Goal: Task Accomplishment & Management: Complete application form

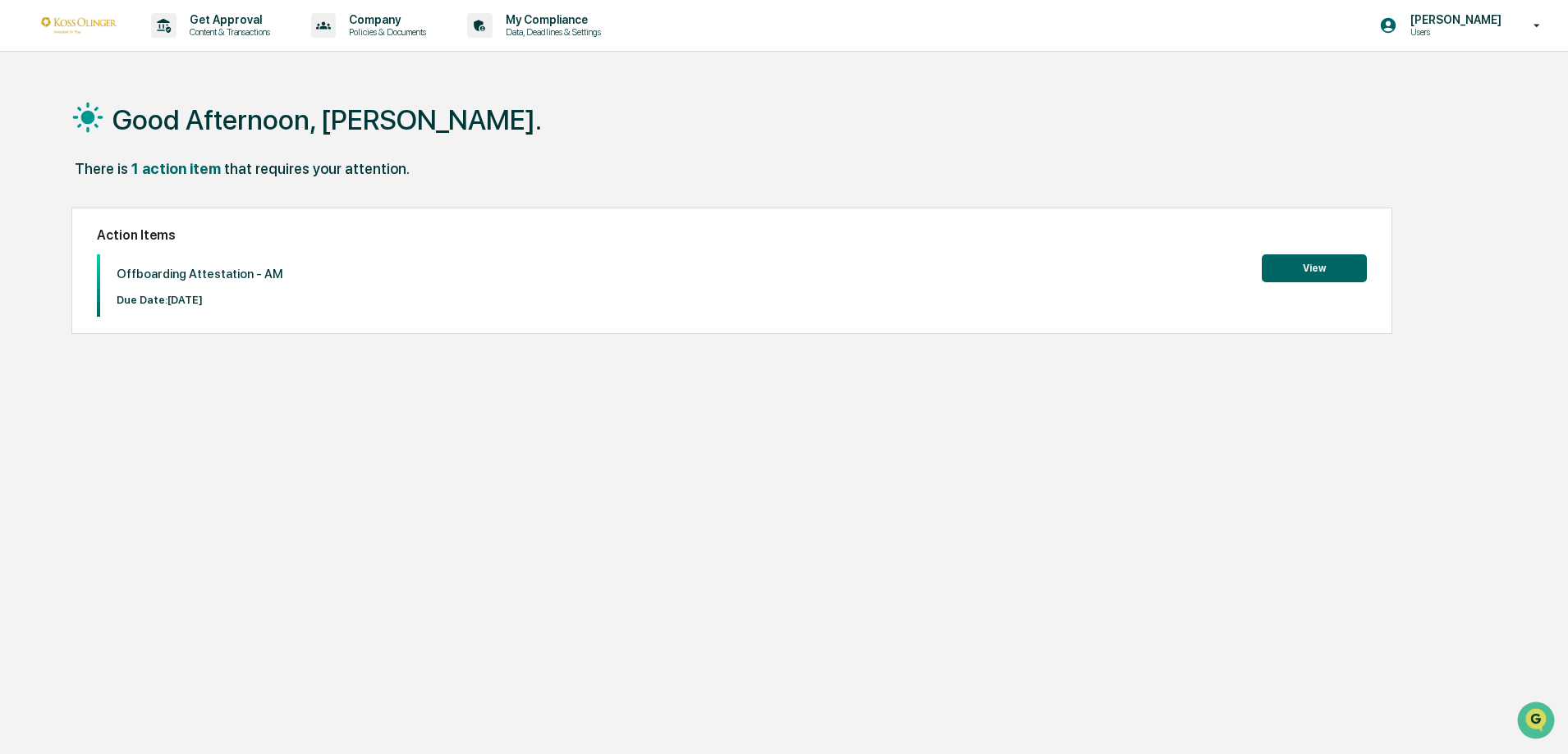
click at [1294, 267] on button "View" at bounding box center [1314, 268] width 106 height 28
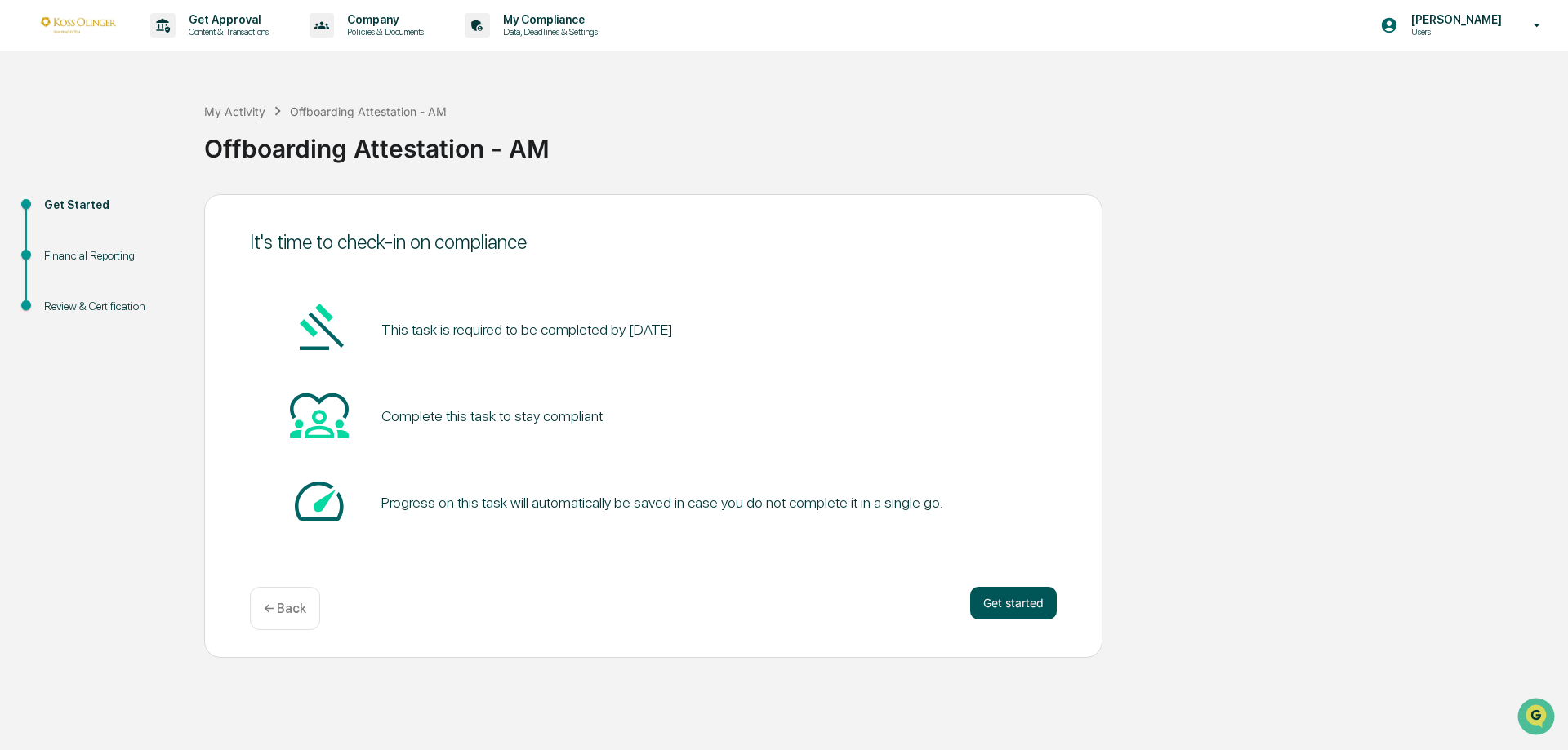
click at [1020, 599] on button "Get started" at bounding box center [1014, 603] width 87 height 32
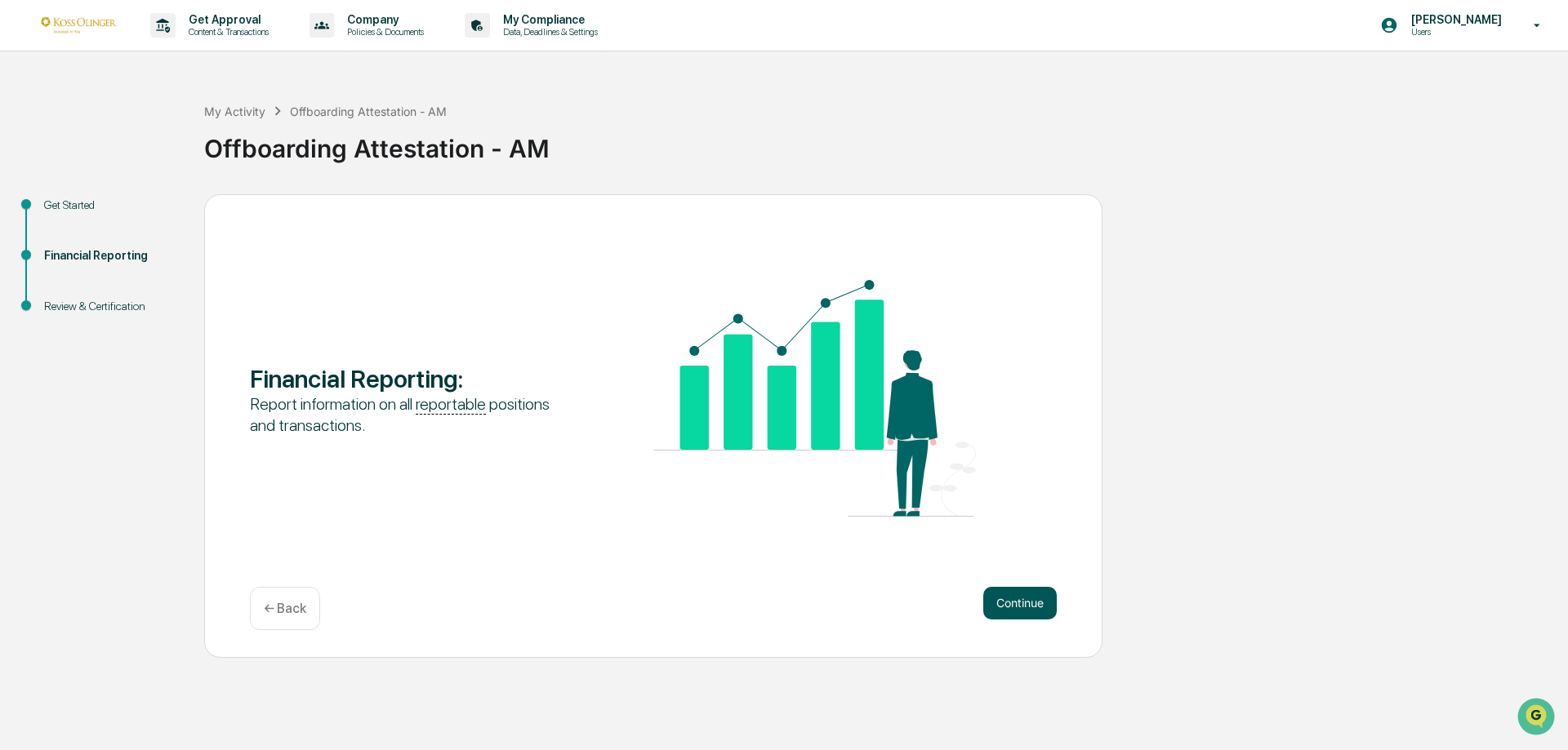
click at [1021, 602] on button "Continue" at bounding box center [1020, 603] width 74 height 32
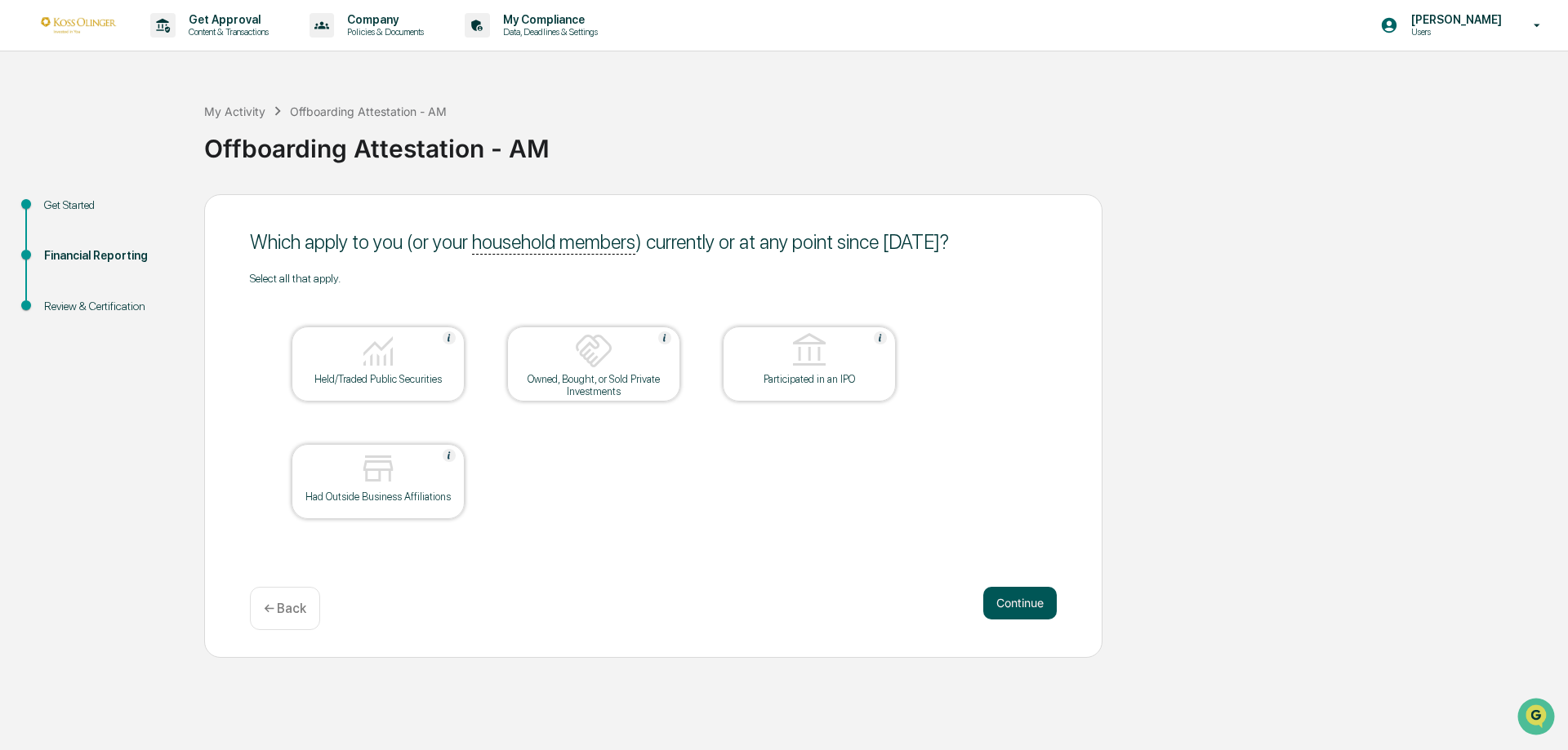
click at [1032, 599] on button "Continue" at bounding box center [1020, 603] width 74 height 32
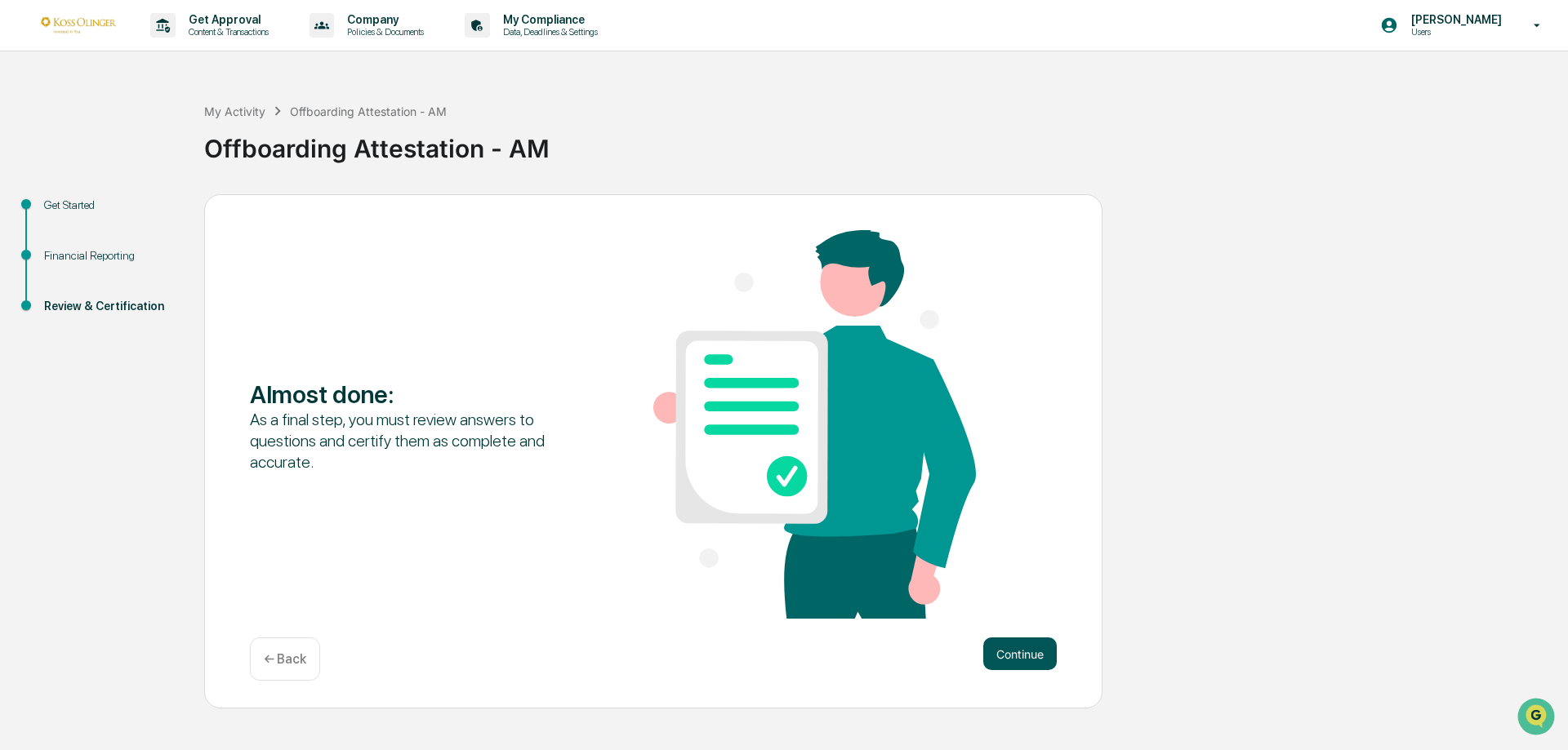
click at [1025, 654] on button "Continue" at bounding box center [1020, 653] width 74 height 32
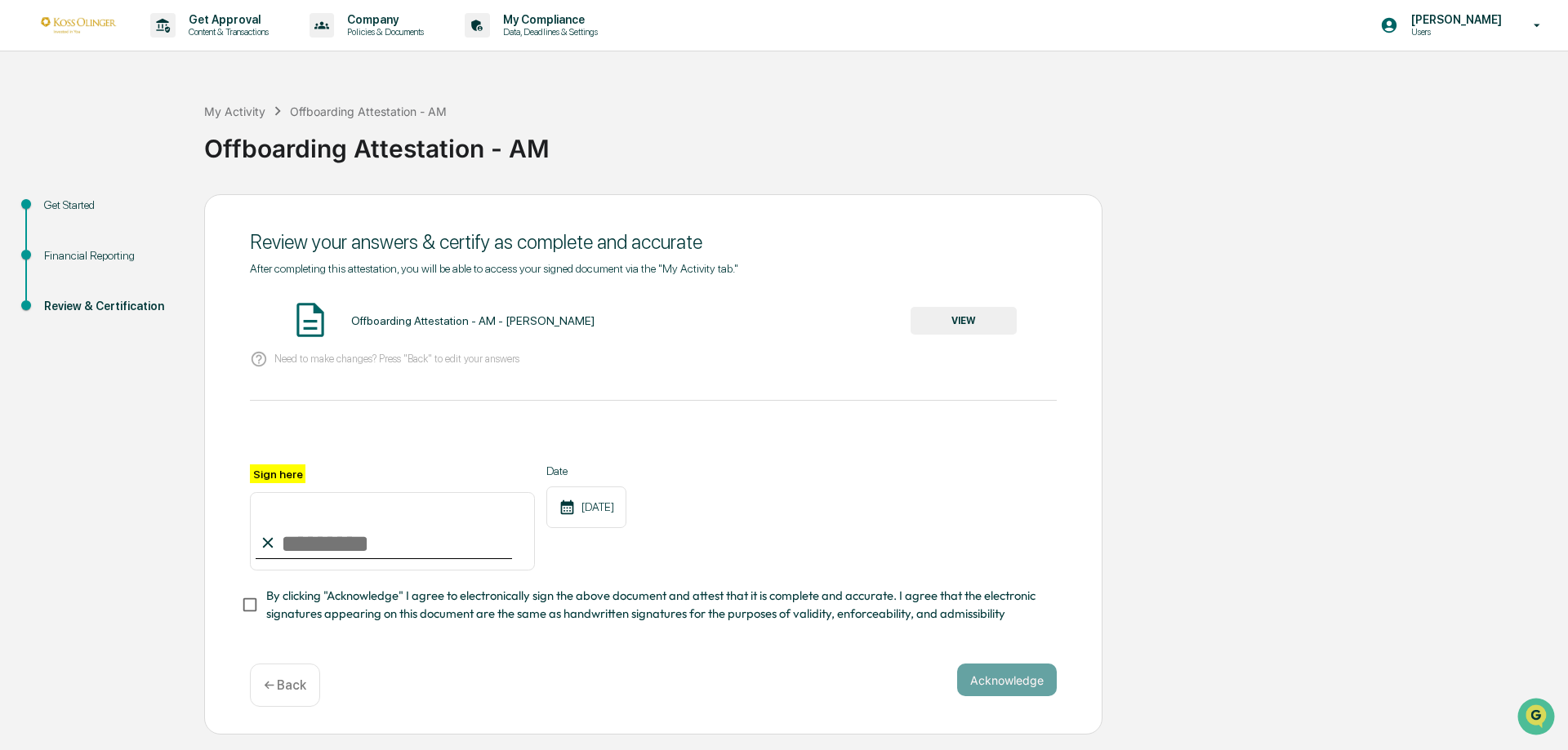
click at [345, 538] on input "Sign here" at bounding box center [392, 531] width 285 height 78
type input "**********"
click at [1001, 691] on button "Acknowledge" at bounding box center [1007, 679] width 99 height 32
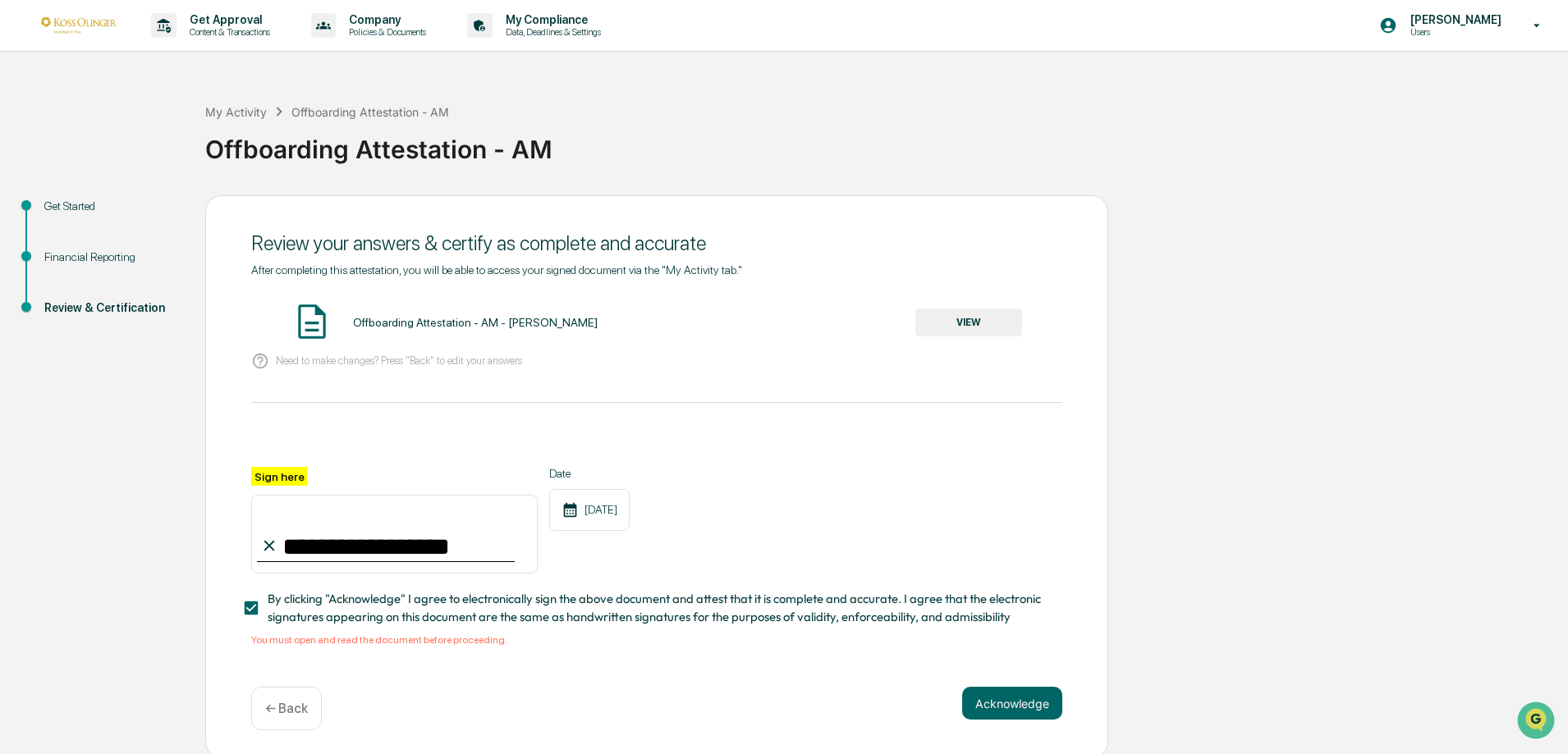
click at [976, 327] on button "VIEW" at bounding box center [968, 323] width 106 height 28
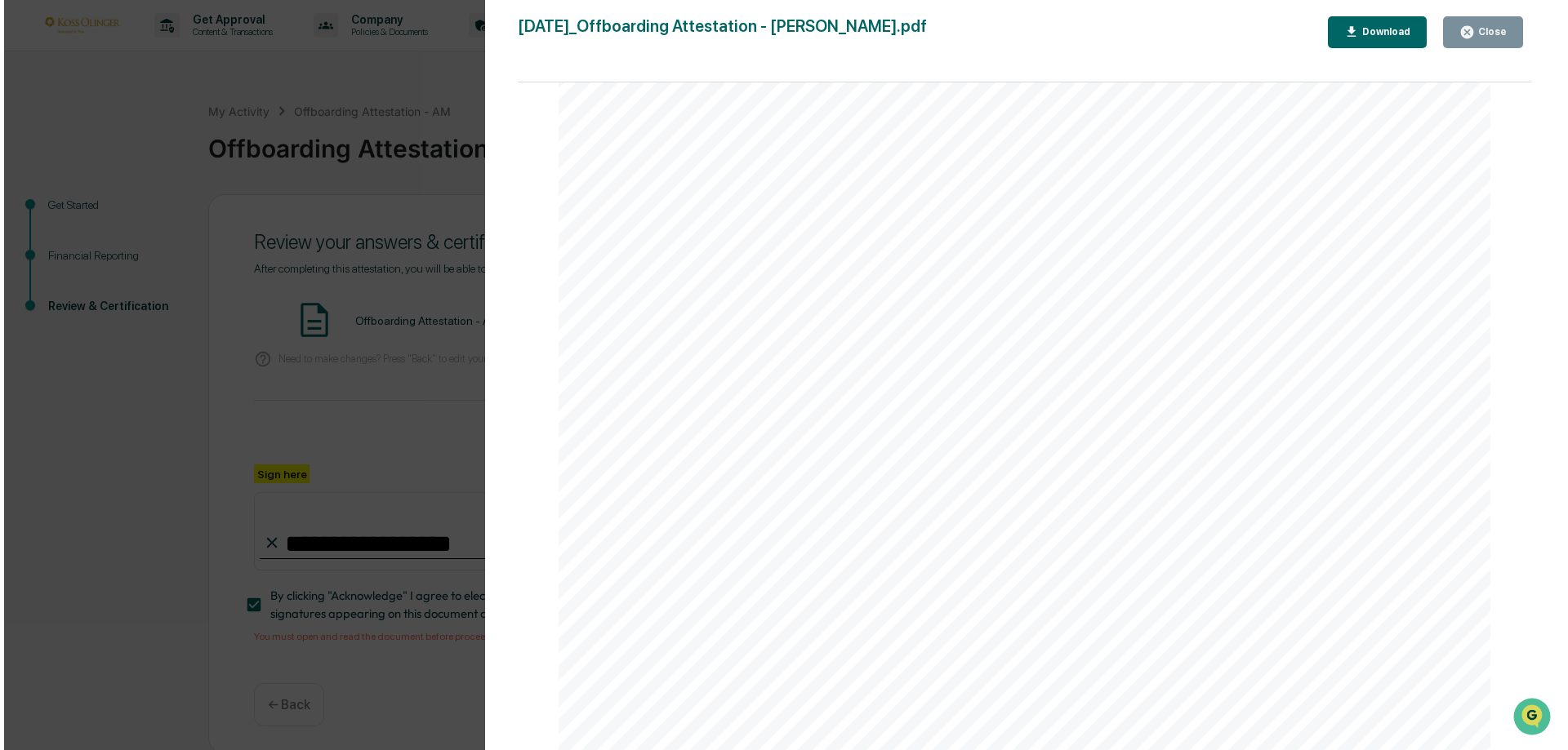
scroll to position [2059, 0]
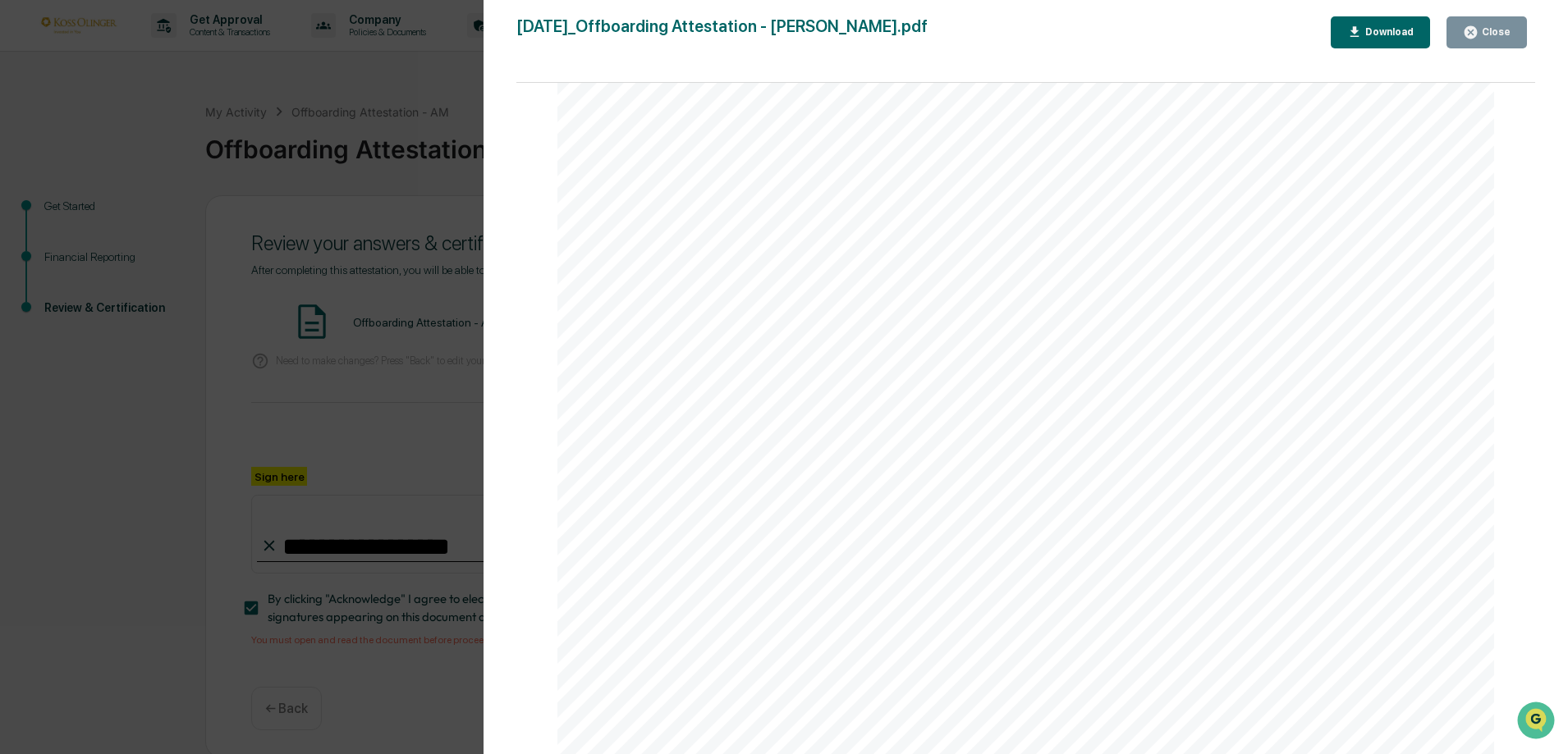
click at [1487, 34] on div "Close" at bounding box center [1495, 31] width 32 height 11
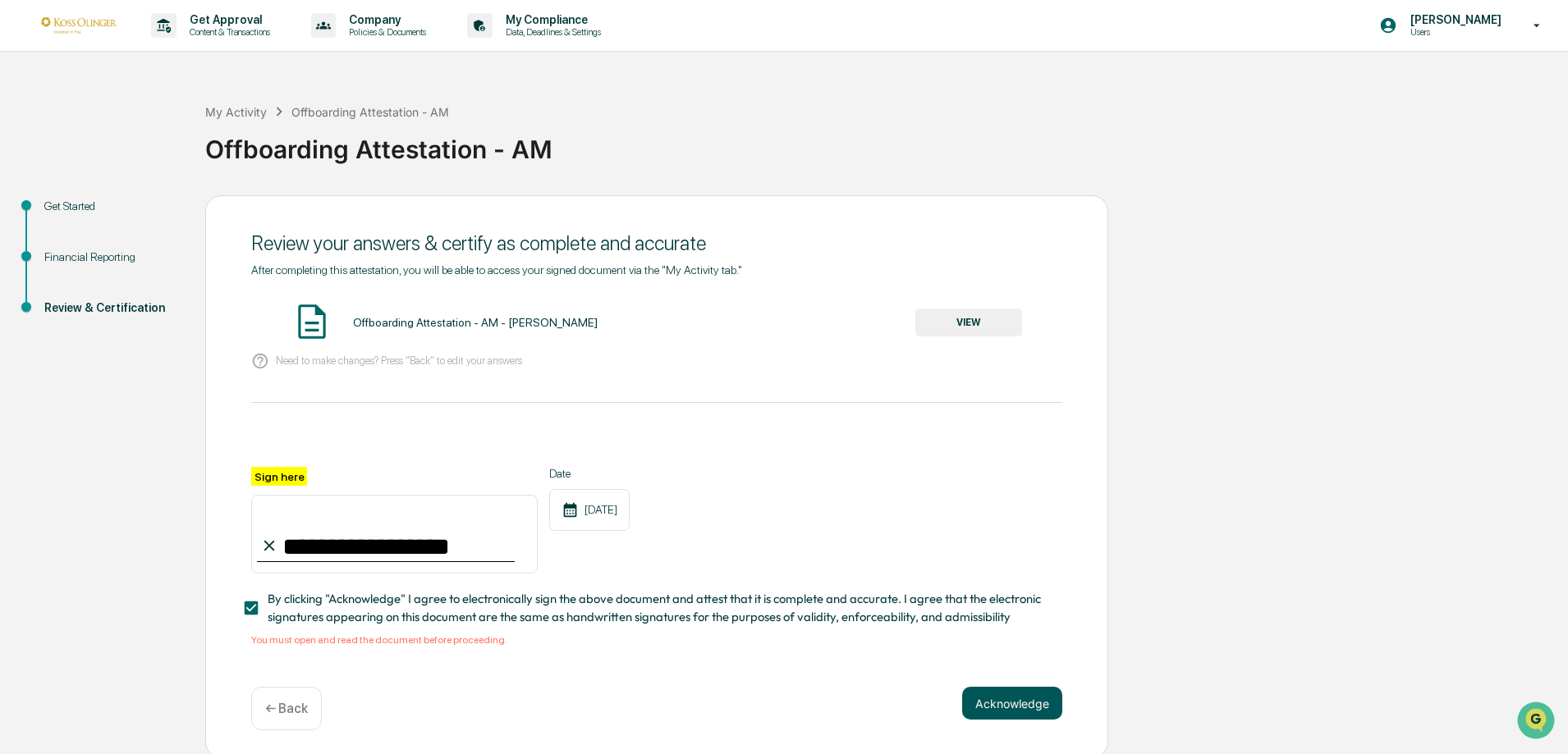
click at [1002, 710] on button "Acknowledge" at bounding box center [1013, 702] width 100 height 32
